Goal: Task Accomplishment & Management: Complete application form

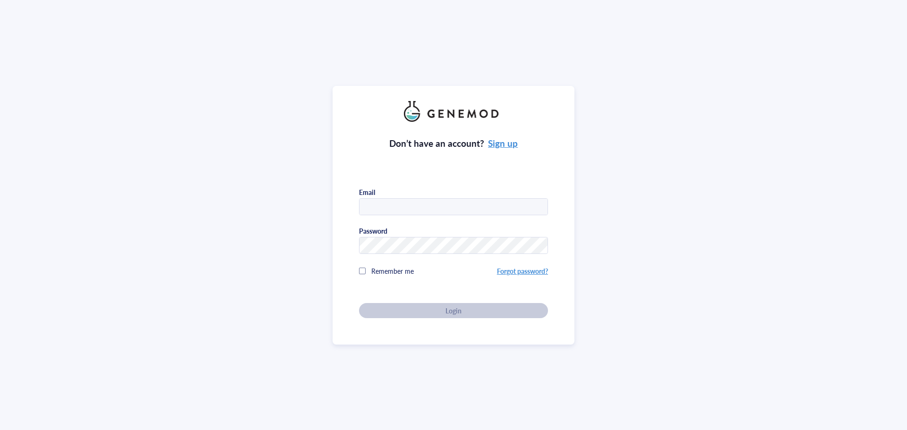
type input "[PERSON_NAME][DOMAIN_NAME][EMAIL_ADDRESS][PERSON_NAME][DOMAIN_NAME]"
click at [433, 311] on div "Don’t have an account? Sign up Email dana.schmidt@slh.wisc.edu Password Remembe…" at bounding box center [453, 220] width 189 height 196
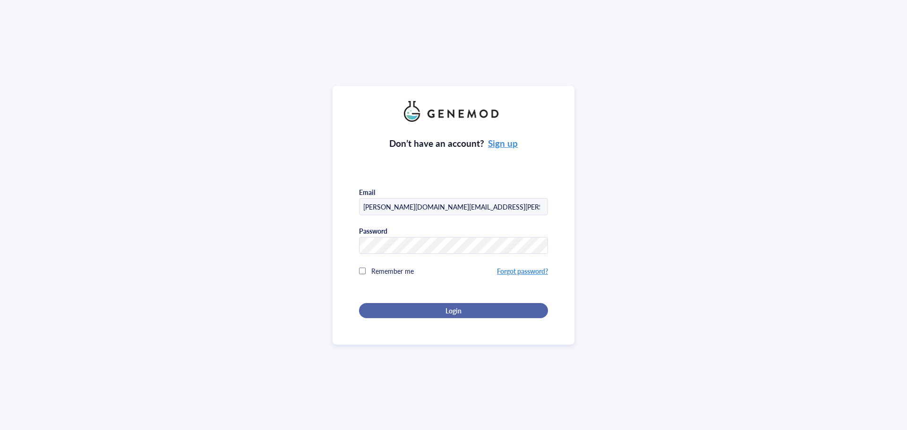
click at [437, 309] on div "Login" at bounding box center [453, 310] width 159 height 9
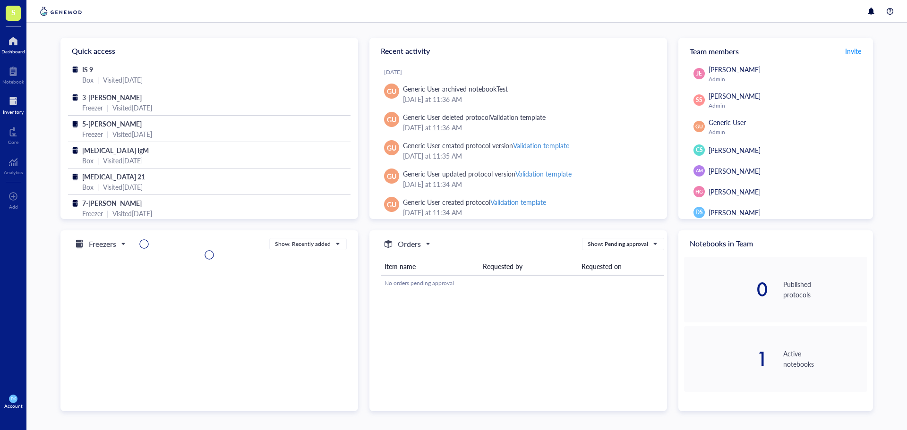
click at [7, 104] on div at bounding box center [13, 101] width 21 height 15
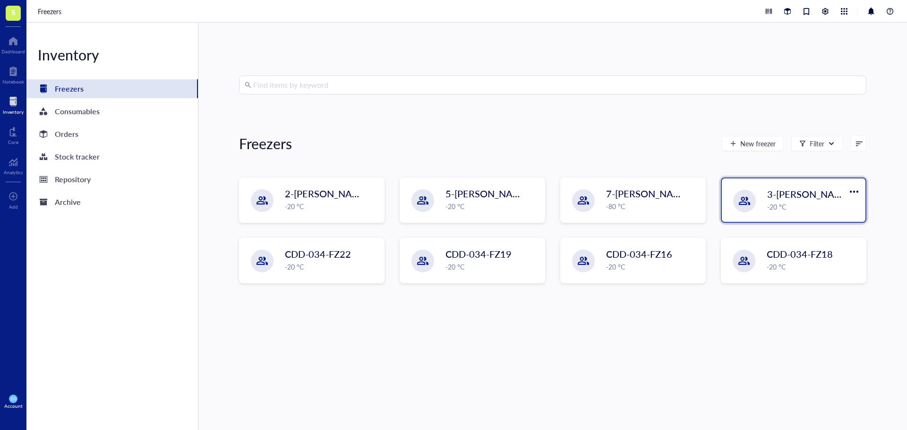
click at [771, 203] on div "-20 °C" at bounding box center [813, 207] width 93 height 10
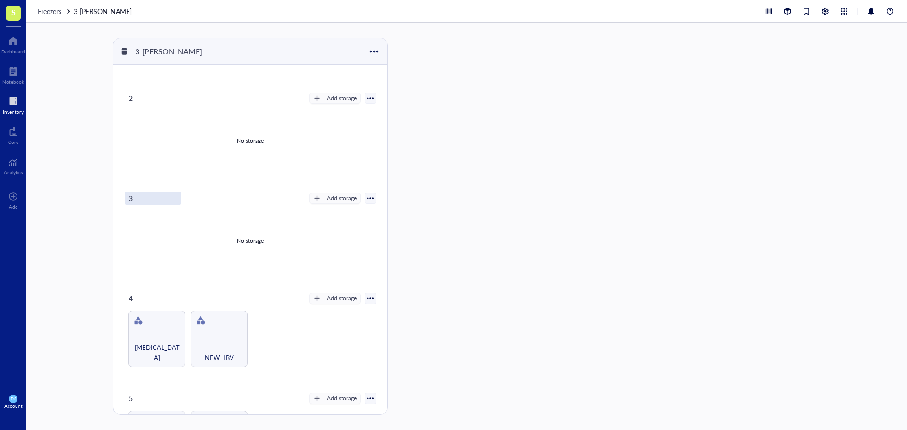
scroll to position [236, 0]
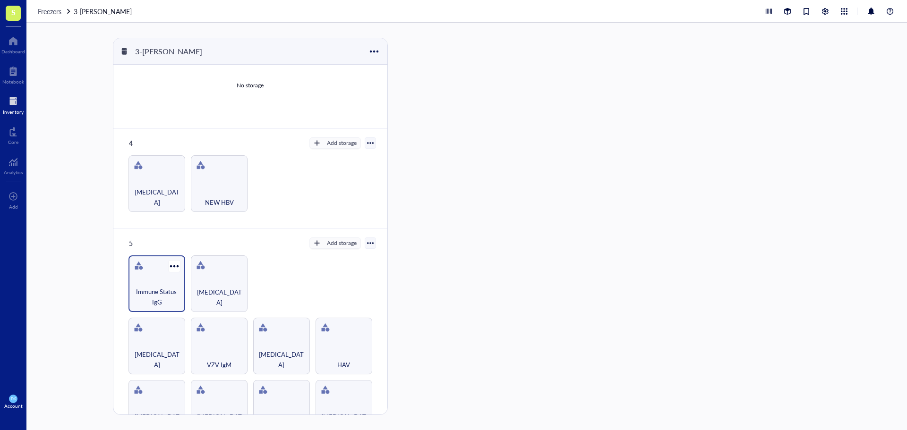
click at [155, 275] on div "Immune Status IgG" at bounding box center [156, 283] width 57 height 57
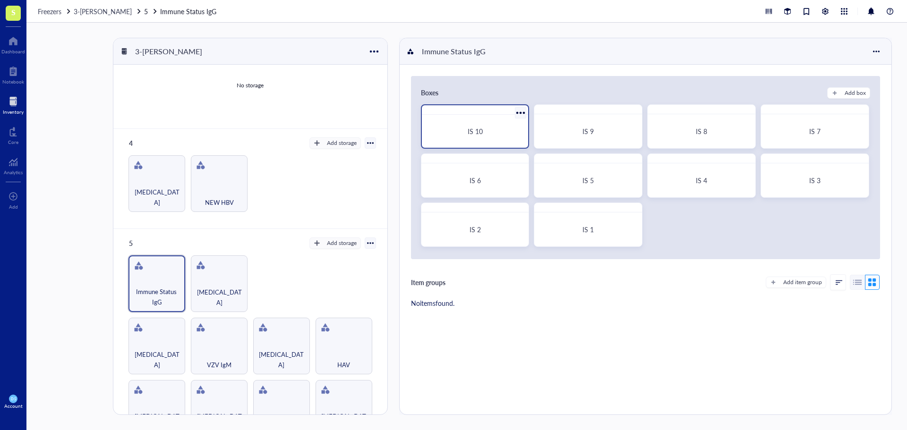
click at [481, 133] on span "IS 10" at bounding box center [475, 131] width 15 height 9
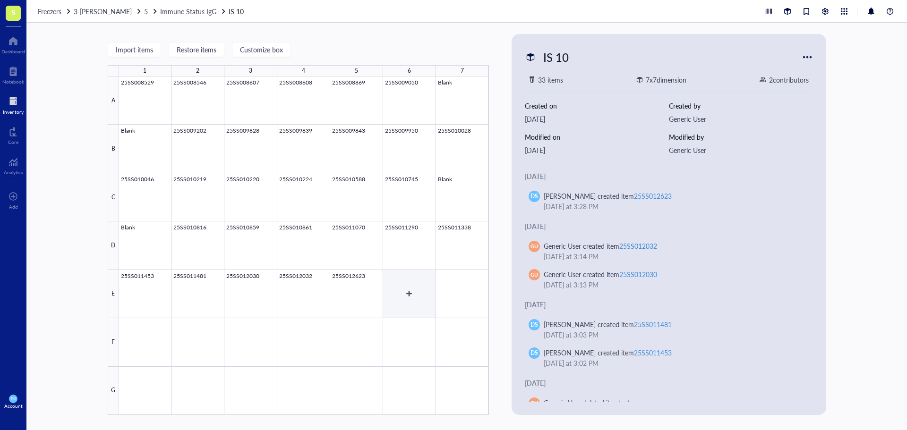
click at [411, 292] on div at bounding box center [304, 246] width 370 height 339
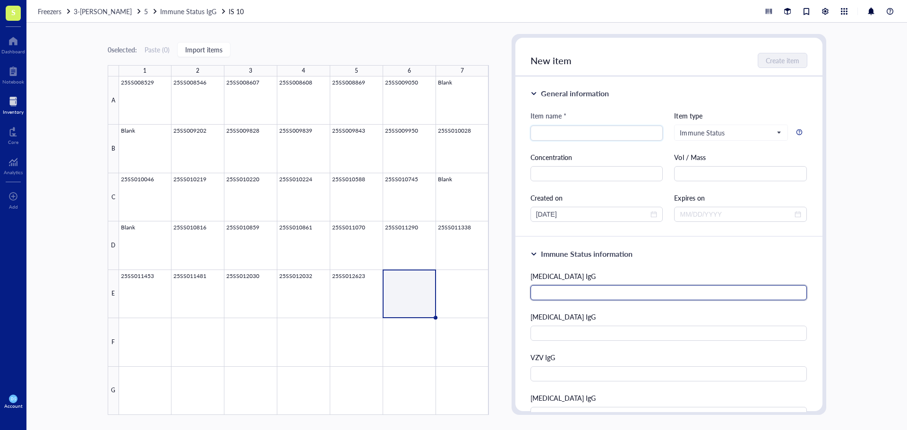
click at [556, 297] on input "text" at bounding box center [668, 292] width 277 height 15
type input "n"
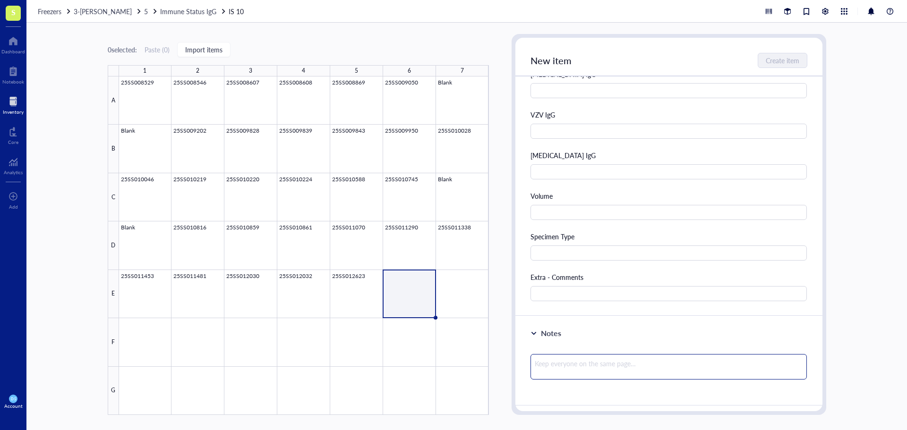
scroll to position [283, 0]
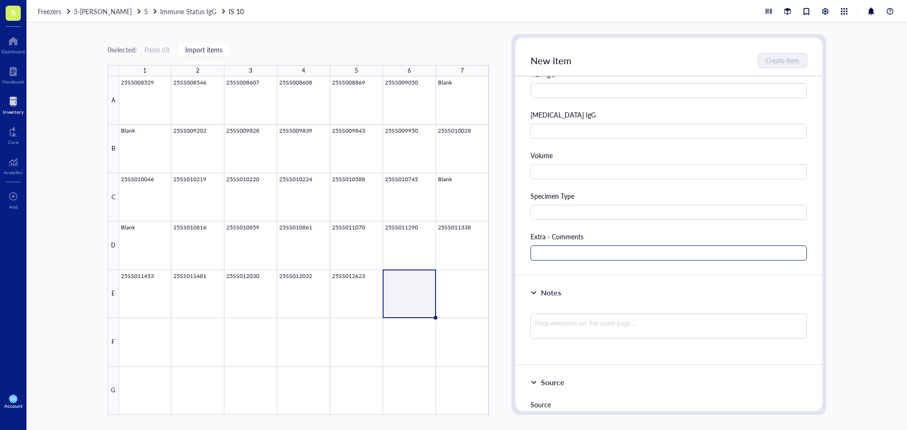
type input "Negative"
click at [545, 252] on input "text" at bounding box center [668, 253] width 277 height 15
drag, startPoint x: 609, startPoint y: 253, endPoint x: 529, endPoint y: 253, distance: 80.3
click at [529, 253] on div "Immune Status information [MEDICAL_DATA] IgG Negative [MEDICAL_DATA] IgG VZV Ig…" at bounding box center [668, 115] width 307 height 322
type input "[MEDICAL_DATA] IgM Negative"
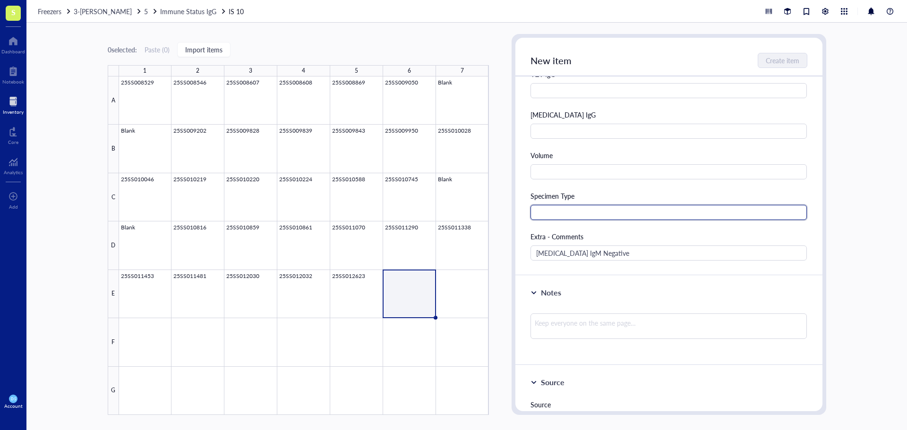
click at [557, 213] on input "text" at bounding box center [668, 212] width 277 height 15
type input "Serum"
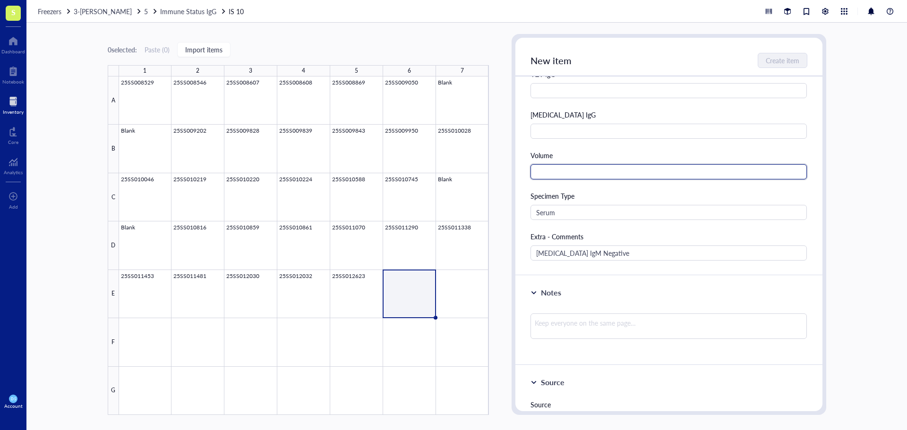
click at [547, 167] on input "text" at bounding box center [668, 171] width 277 height 15
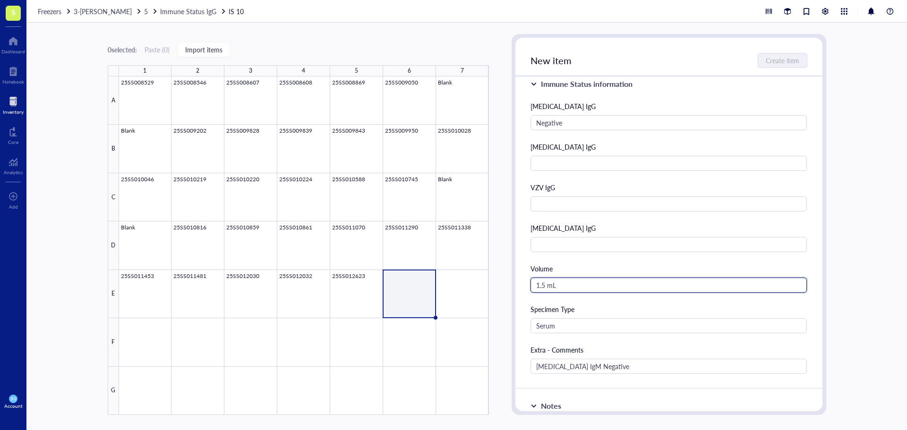
scroll to position [0, 0]
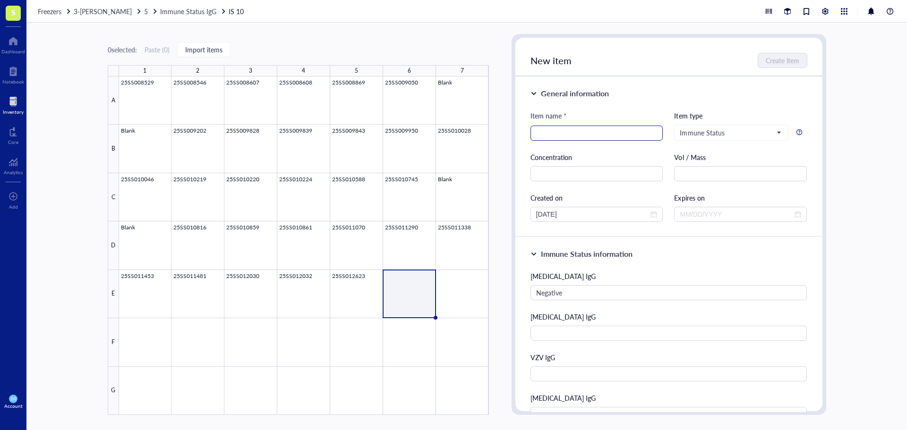
type input "1.5 mL"
click at [561, 133] on input "search" at bounding box center [596, 133] width 121 height 14
type input "25SS012927"
click at [773, 61] on span "Create item" at bounding box center [783, 61] width 34 height 8
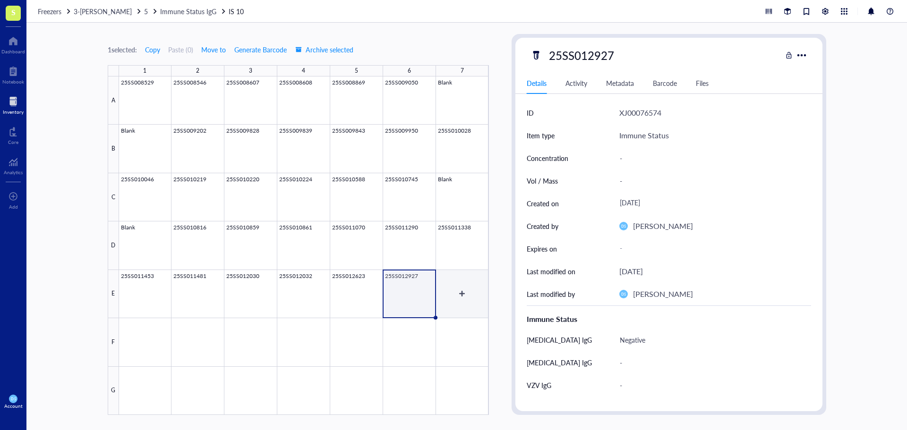
click at [463, 293] on div at bounding box center [304, 246] width 370 height 339
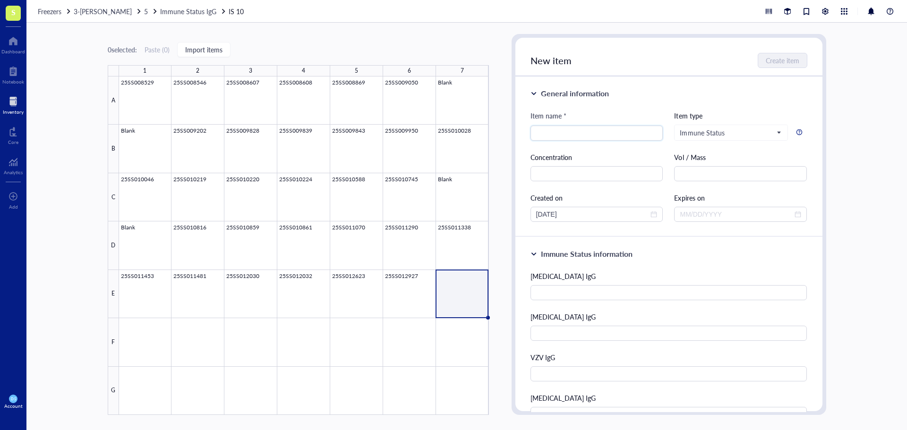
type input "N"
type input "Blank"
click at [777, 62] on span "Create item" at bounding box center [783, 61] width 34 height 8
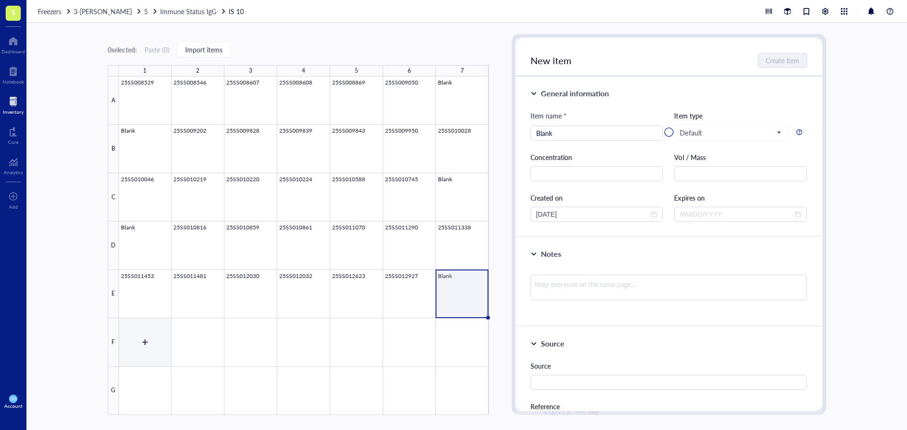
click at [140, 340] on div at bounding box center [304, 246] width 370 height 339
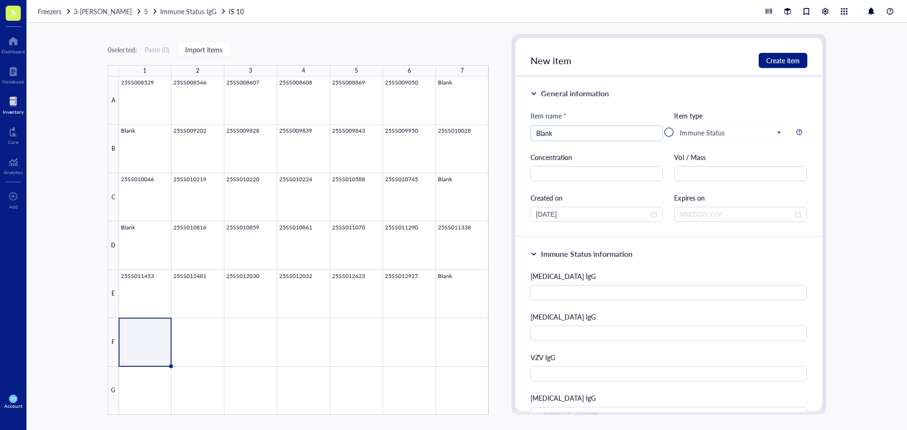
type input "Blank"
click at [797, 59] on div at bounding box center [668, 132] width 307 height 189
click at [201, 340] on div at bounding box center [304, 246] width 370 height 339
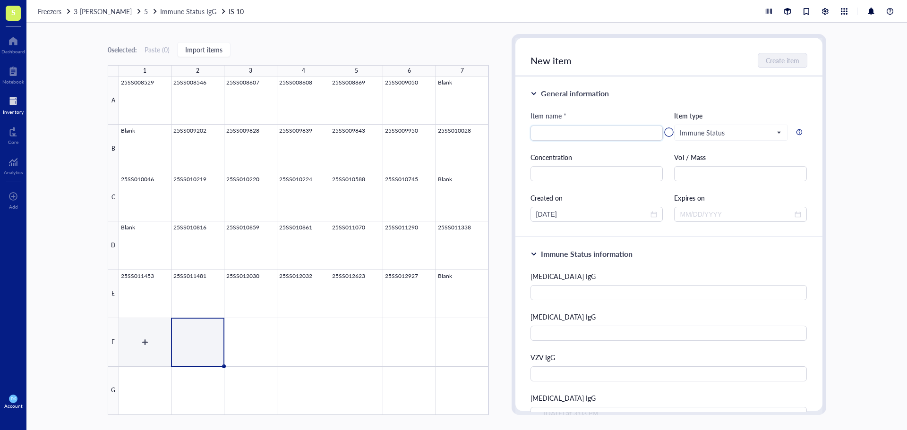
click at [144, 344] on div at bounding box center [304, 246] width 370 height 339
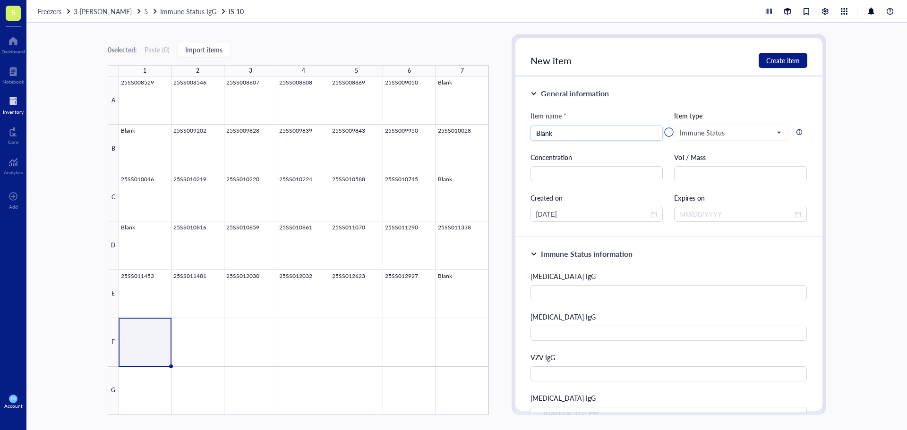
type input "Blank"
click at [772, 58] on div at bounding box center [668, 132] width 307 height 189
click at [196, 341] on div at bounding box center [304, 246] width 370 height 339
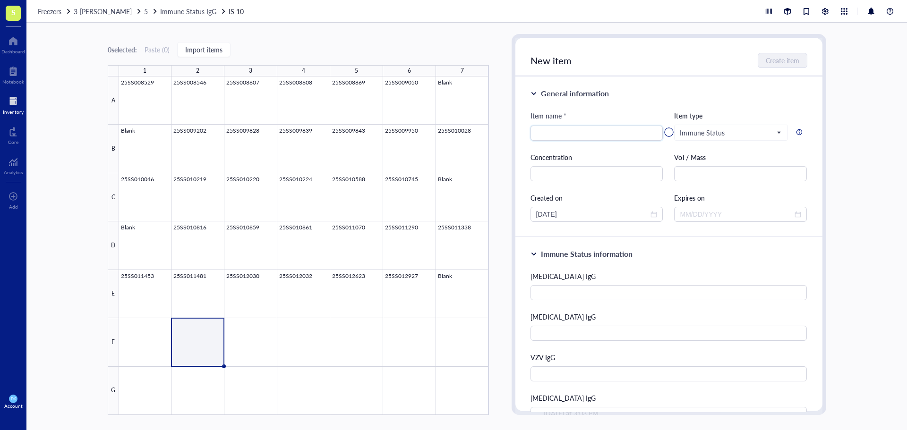
click at [12, 101] on div at bounding box center [13, 101] width 21 height 15
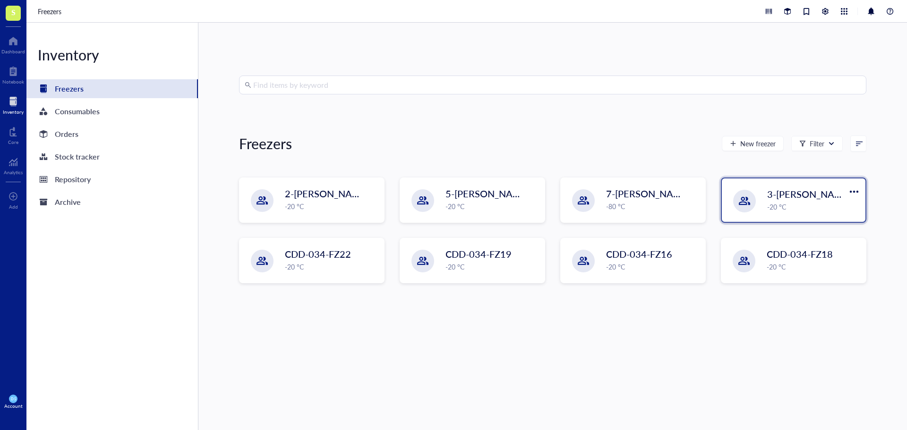
click at [796, 197] on span "3-[PERSON_NAME]" at bounding box center [809, 193] width 85 height 13
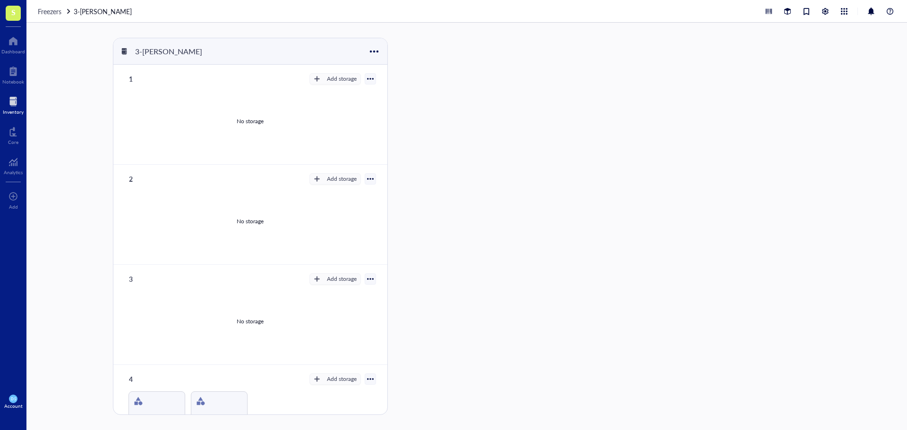
scroll to position [236, 0]
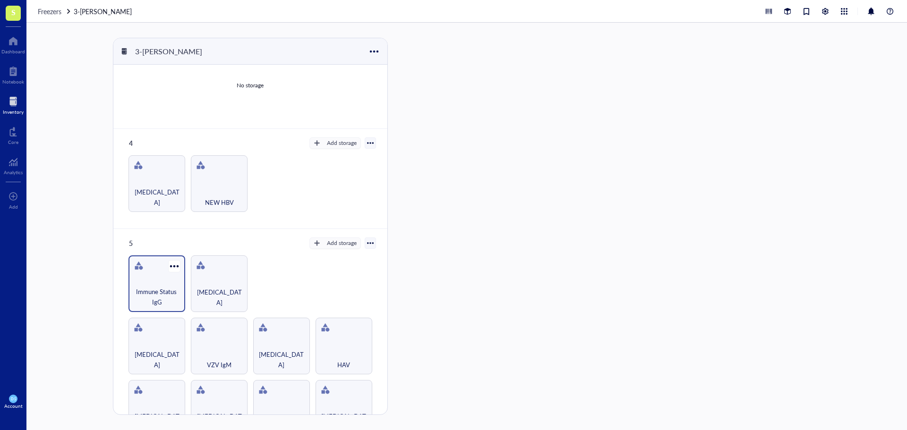
click at [154, 284] on div "Immune Status IgG" at bounding box center [156, 283] width 57 height 57
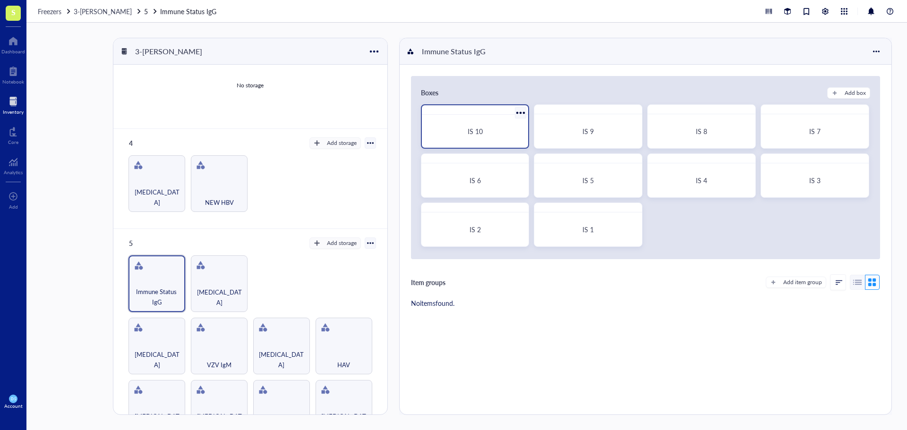
click at [490, 132] on div "IS 10" at bounding box center [475, 131] width 84 height 9
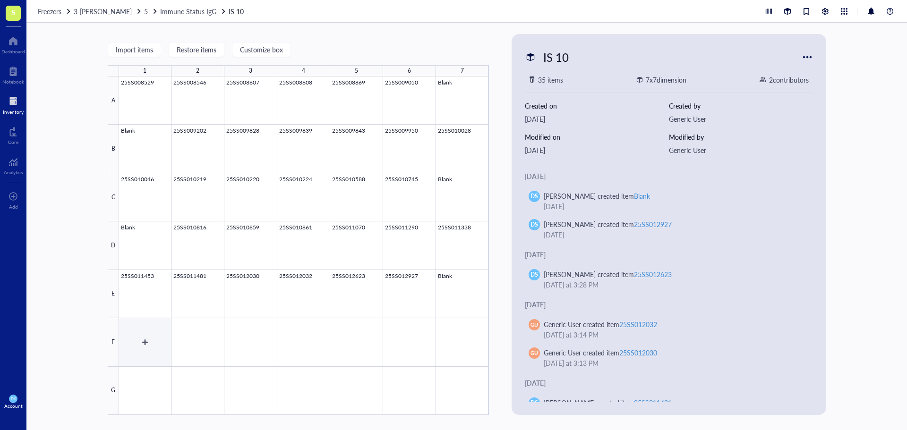
click at [144, 337] on div at bounding box center [304, 246] width 370 height 339
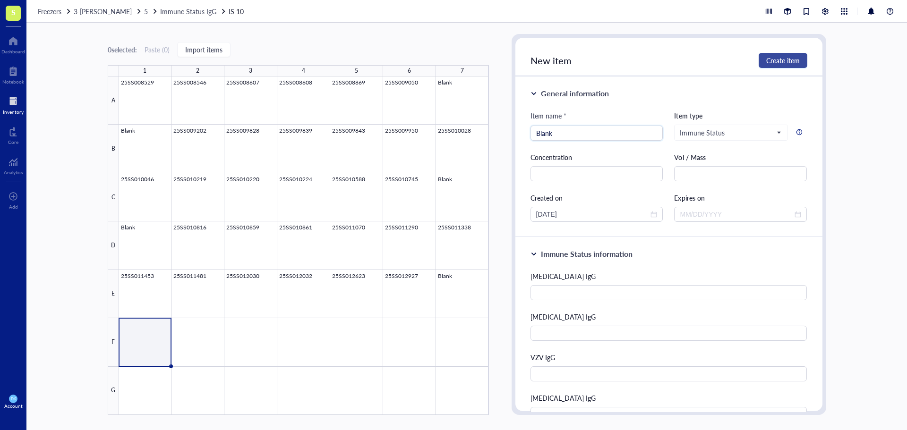
type input "Blank"
click at [790, 60] on span "Create item" at bounding box center [783, 61] width 34 height 8
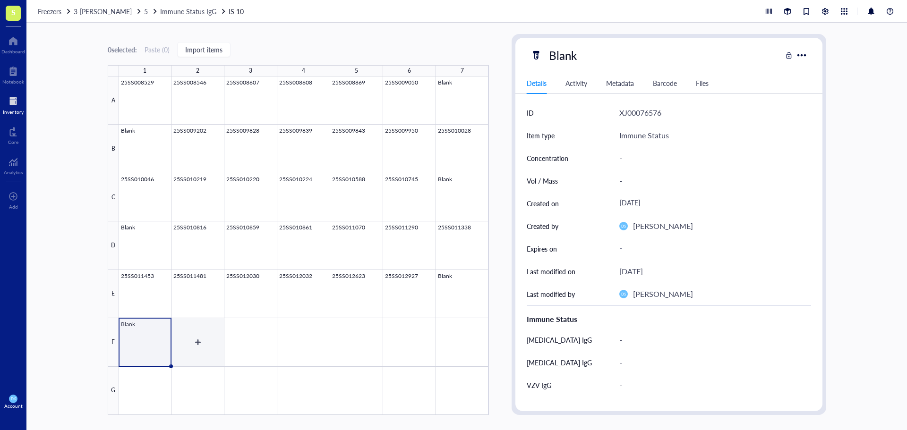
click at [197, 343] on div at bounding box center [304, 246] width 370 height 339
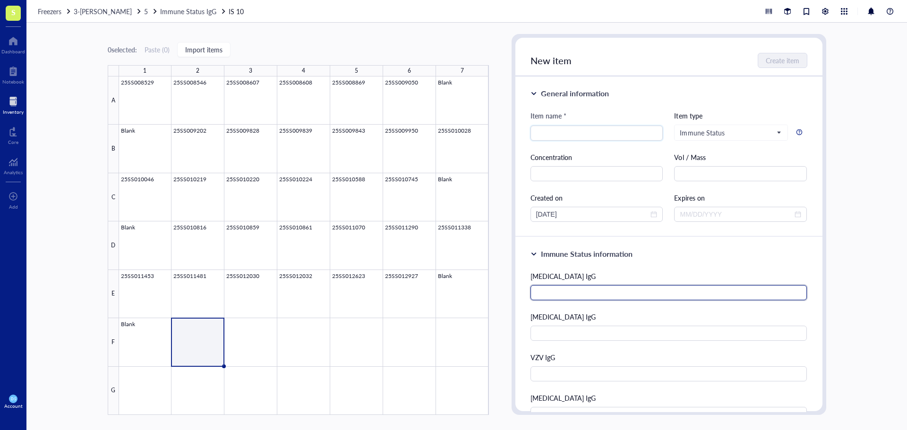
click at [562, 289] on input "text" at bounding box center [668, 292] width 277 height 15
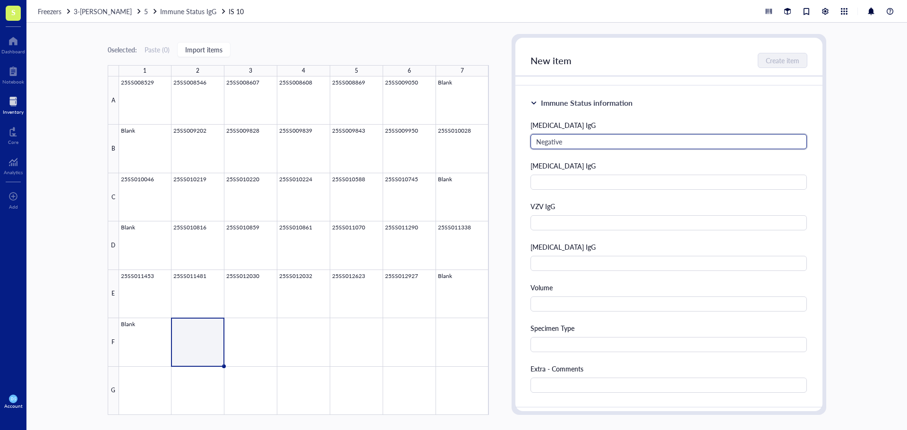
scroll to position [378, 0]
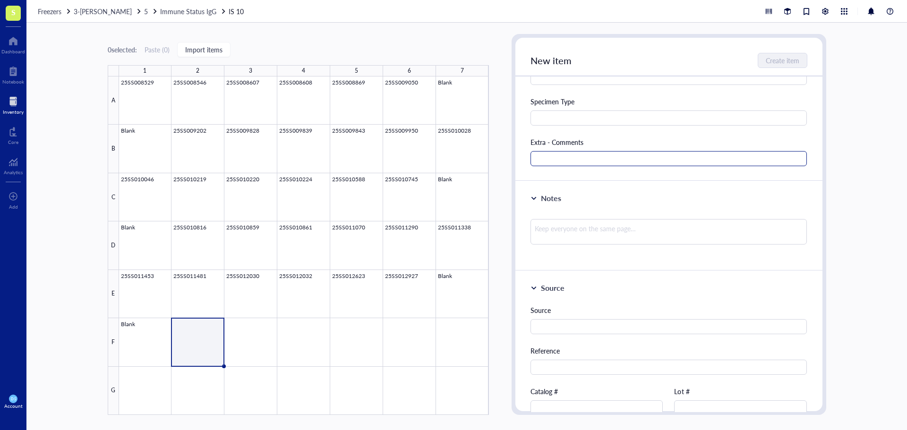
type input "Negative"
click at [557, 156] on input "text" at bounding box center [668, 158] width 277 height 15
paste input "[MEDICAL_DATA] IgM Negative"
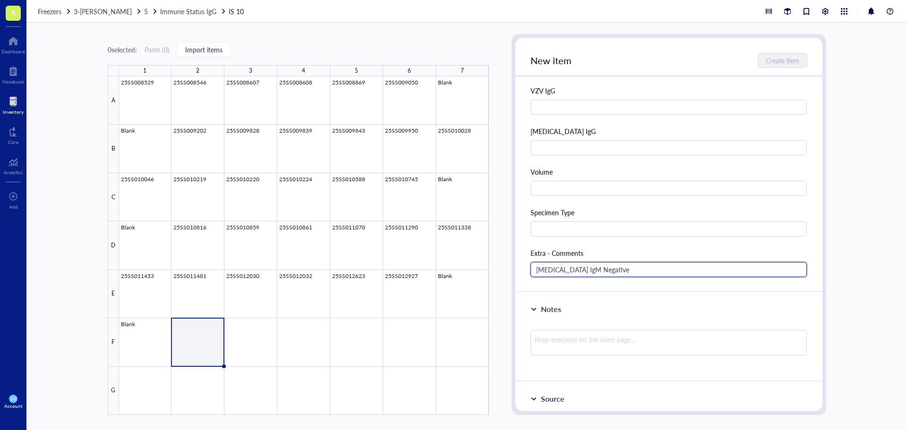
scroll to position [189, 0]
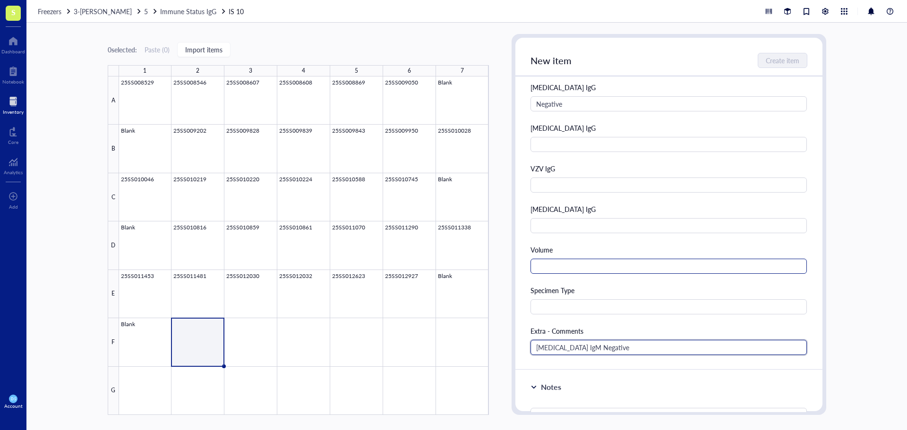
type input "[MEDICAL_DATA] IgM Negative"
click at [564, 264] on input "text" at bounding box center [668, 266] width 277 height 15
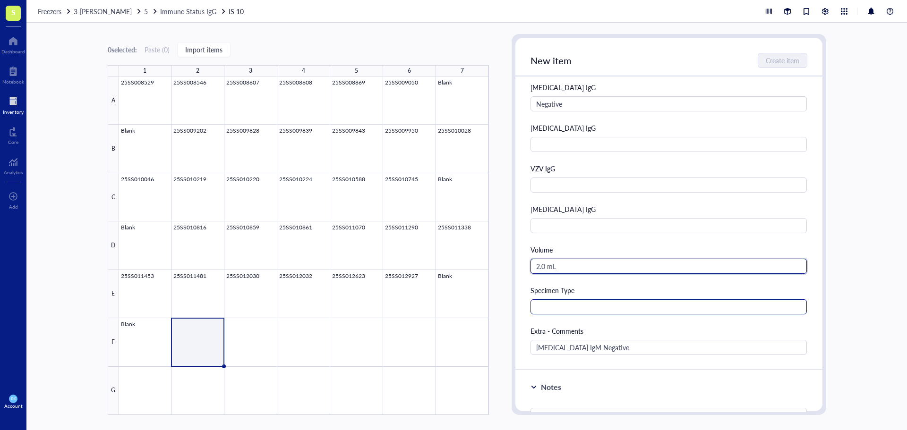
type input "2.0 mL"
click at [558, 306] on input "text" at bounding box center [668, 306] width 277 height 15
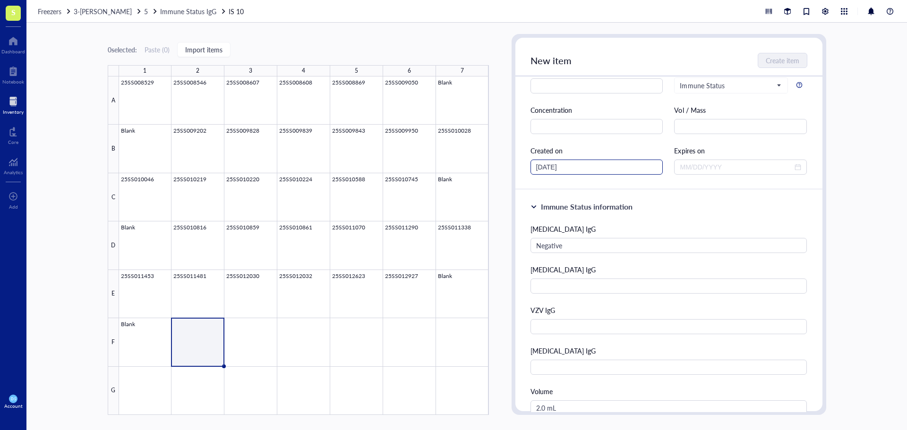
scroll to position [0, 0]
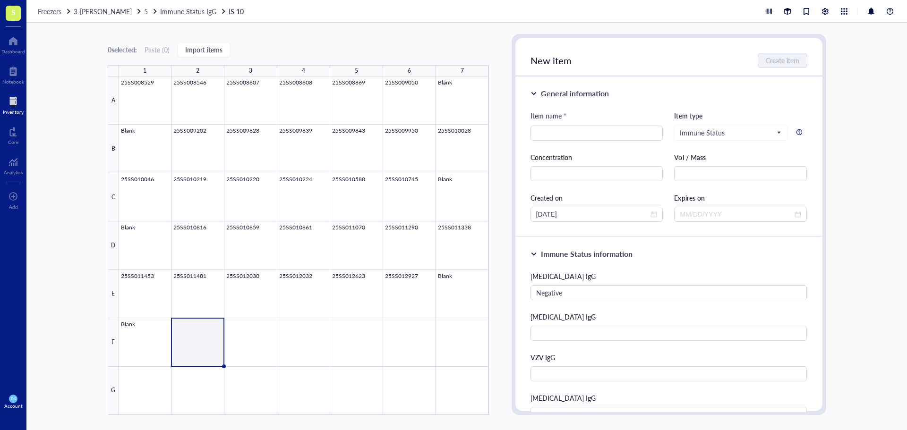
type input "Serum"
click at [548, 124] on div "Item name *" at bounding box center [596, 118] width 133 height 15
click at [548, 131] on input "search" at bounding box center [596, 133] width 121 height 14
type input "25SS012928"
click at [772, 62] on span "Create item" at bounding box center [783, 61] width 34 height 8
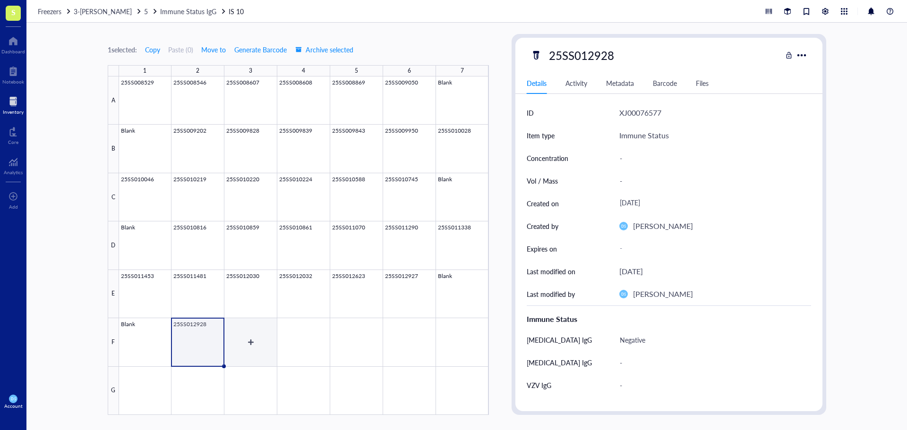
click at [254, 338] on div at bounding box center [304, 246] width 370 height 339
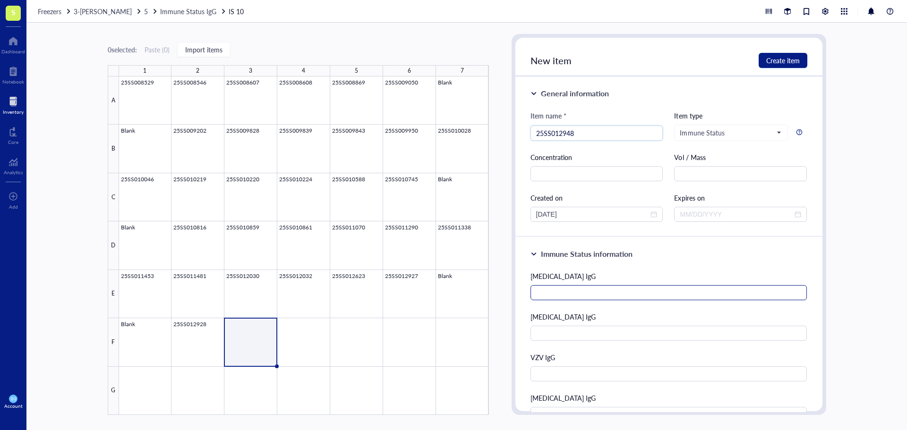
type input "25SS012948"
click at [558, 297] on input "text" at bounding box center [668, 292] width 277 height 15
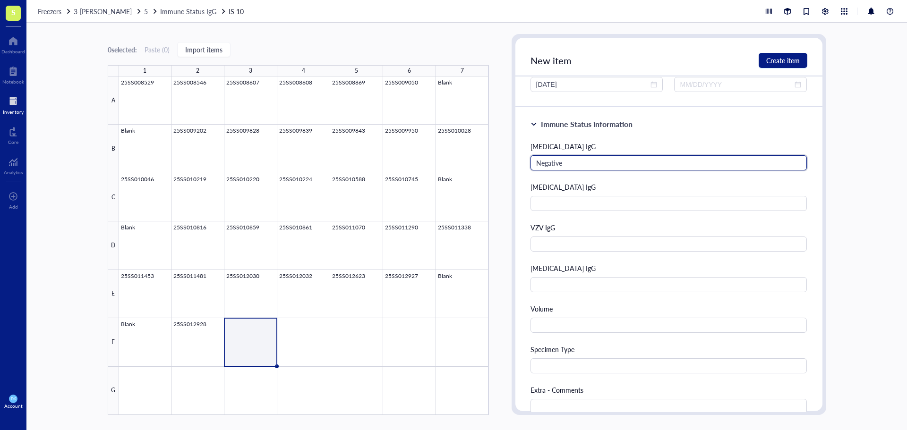
scroll to position [189, 0]
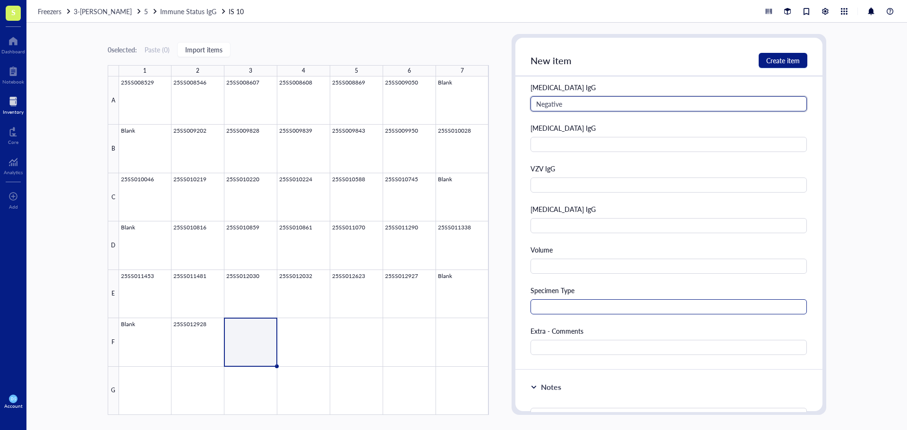
type input "Negative"
click at [552, 304] on input "text" at bounding box center [668, 306] width 277 height 15
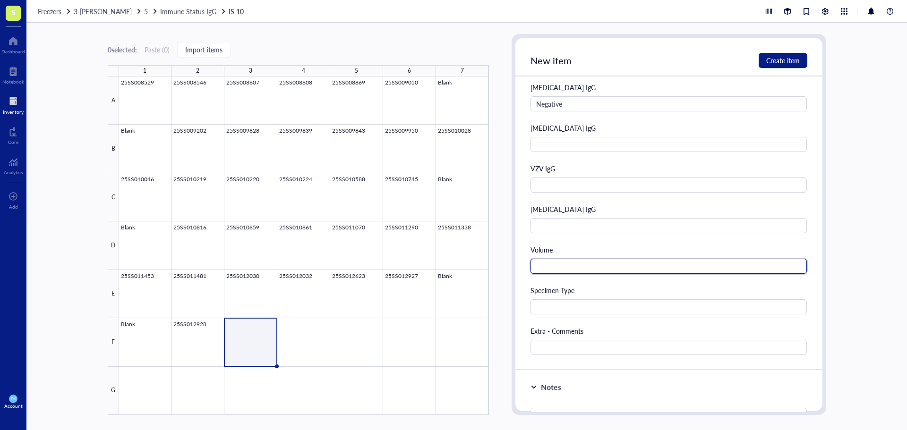
click at [543, 266] on input "text" at bounding box center [668, 266] width 277 height 15
type input "2.5 mL"
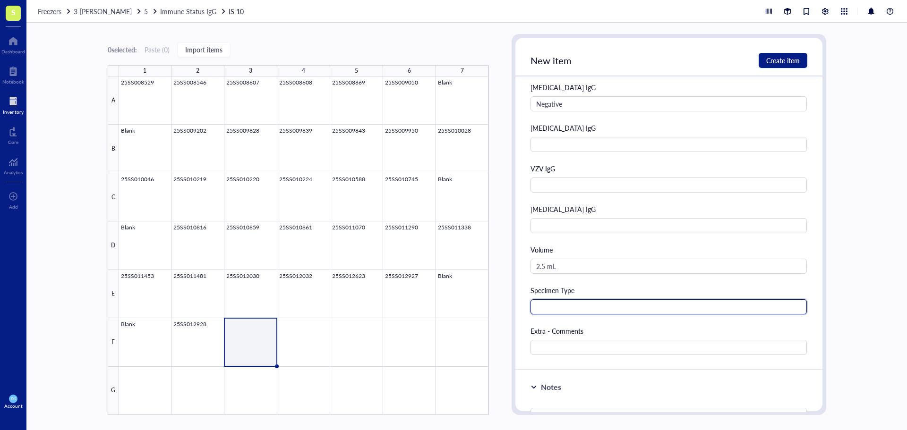
click at [543, 308] on input "text" at bounding box center [668, 306] width 277 height 15
type input "Serum"
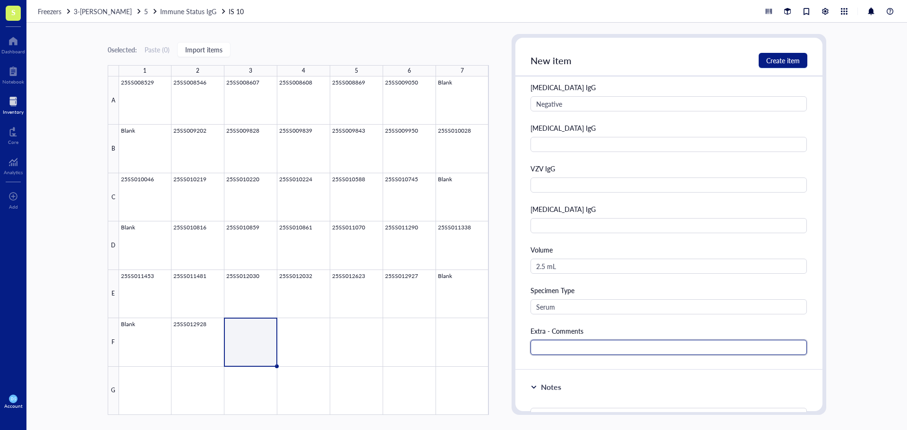
click at [544, 348] on input "text" at bounding box center [668, 347] width 277 height 15
paste input "[MEDICAL_DATA] IgM Negative"
type input "[MEDICAL_DATA] IgM Negative"
click at [768, 59] on span "Create item" at bounding box center [783, 61] width 34 height 8
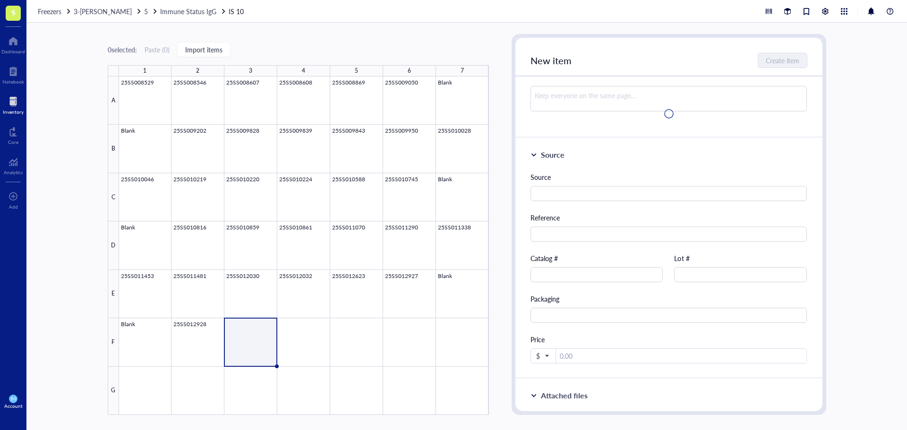
scroll to position [0, 0]
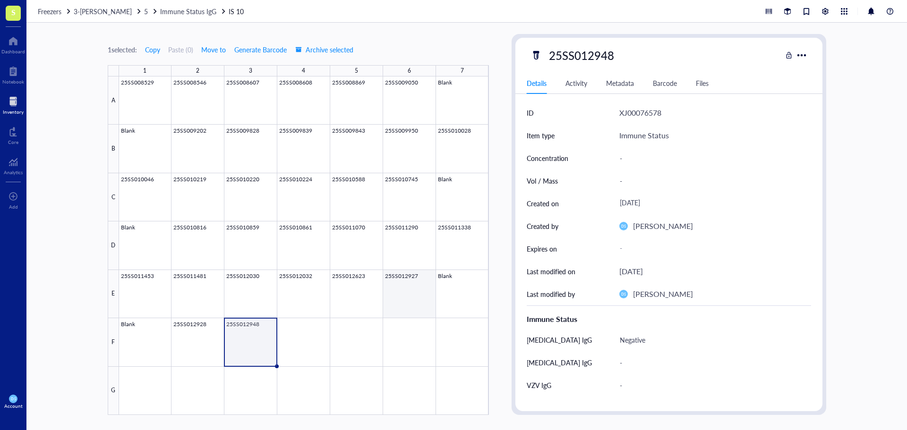
click at [413, 290] on div at bounding box center [304, 246] width 370 height 339
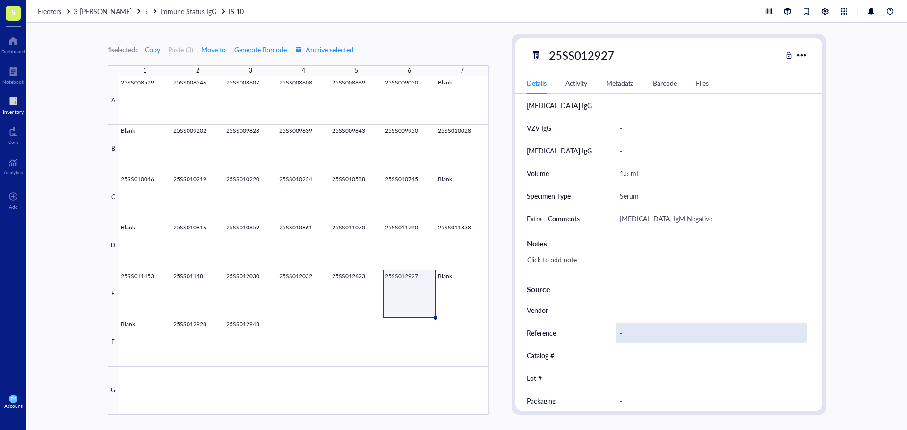
scroll to position [147, 0]
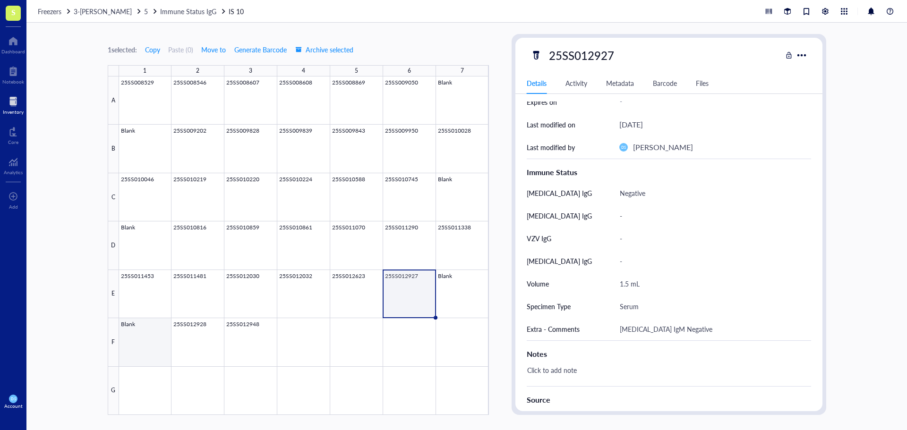
click at [148, 348] on div at bounding box center [304, 246] width 370 height 339
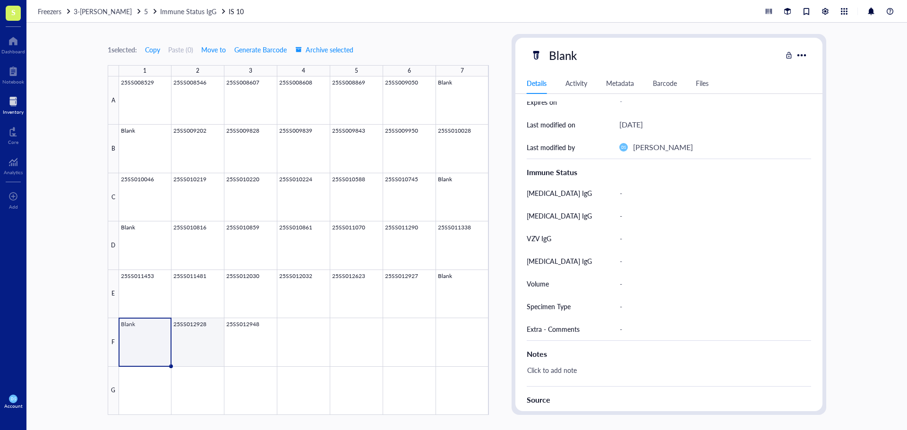
click at [193, 342] on div at bounding box center [304, 246] width 370 height 339
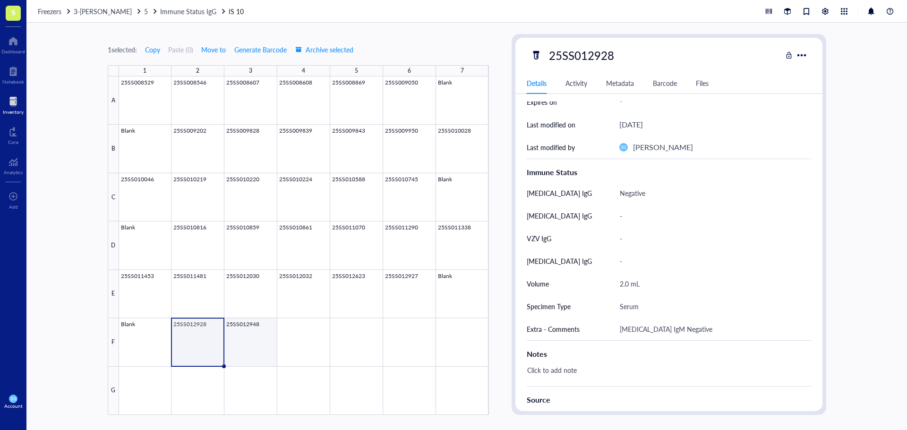
click at [257, 348] on div at bounding box center [304, 246] width 370 height 339
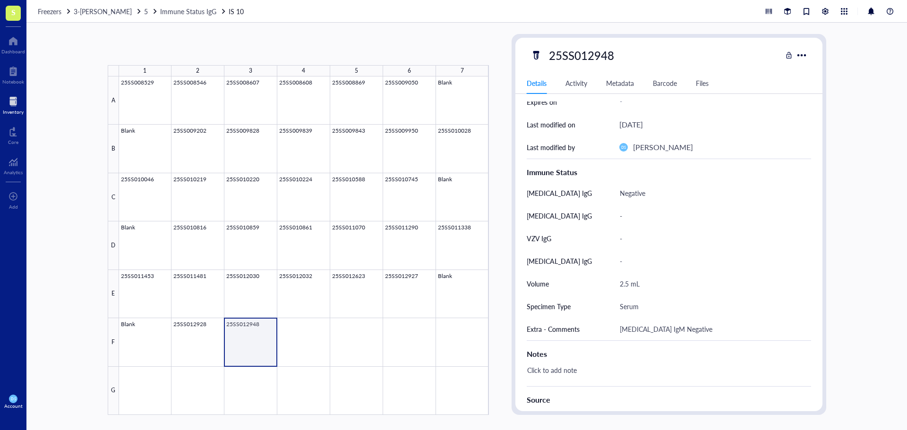
click at [259, 345] on div at bounding box center [304, 246] width 370 height 339
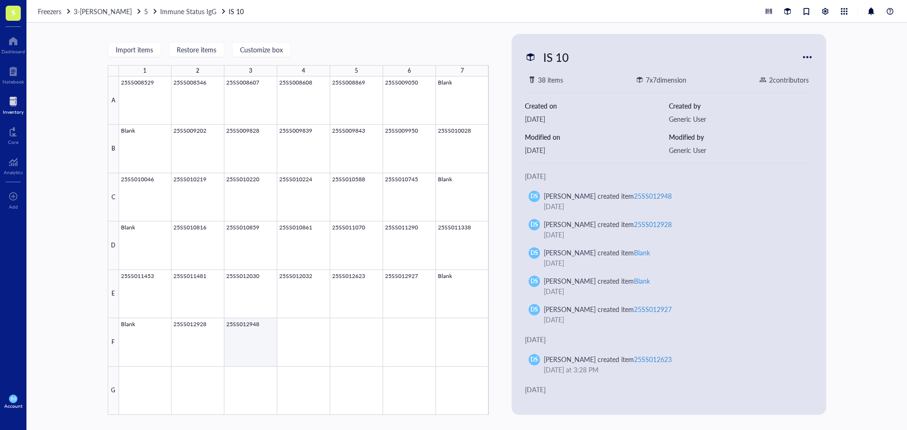
click at [249, 333] on div at bounding box center [304, 246] width 370 height 339
